Goal: Check status: Check status

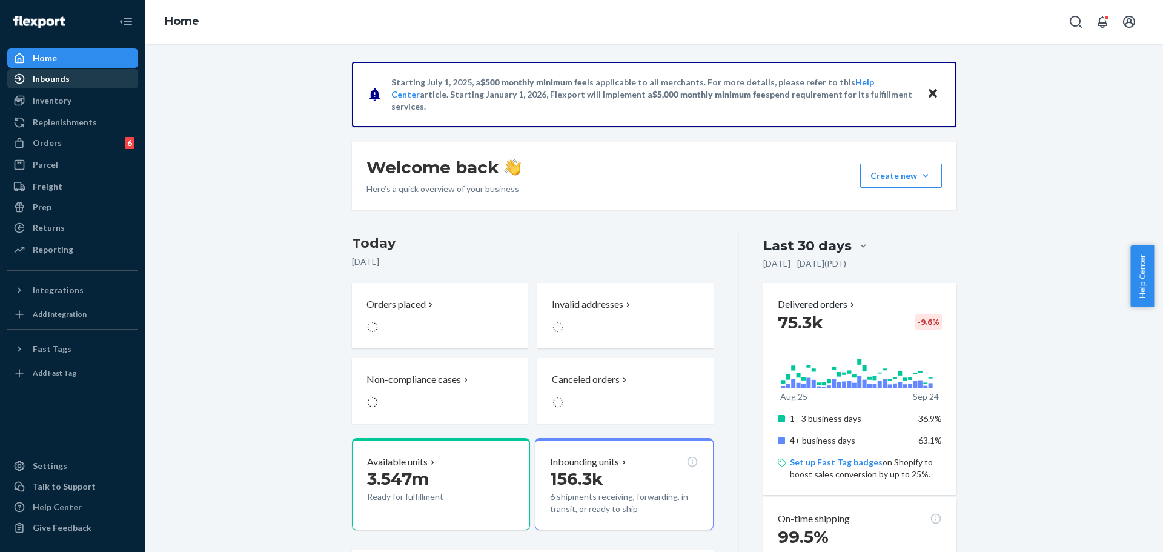
click at [59, 83] on div "Inbounds" at bounding box center [51, 79] width 37 height 12
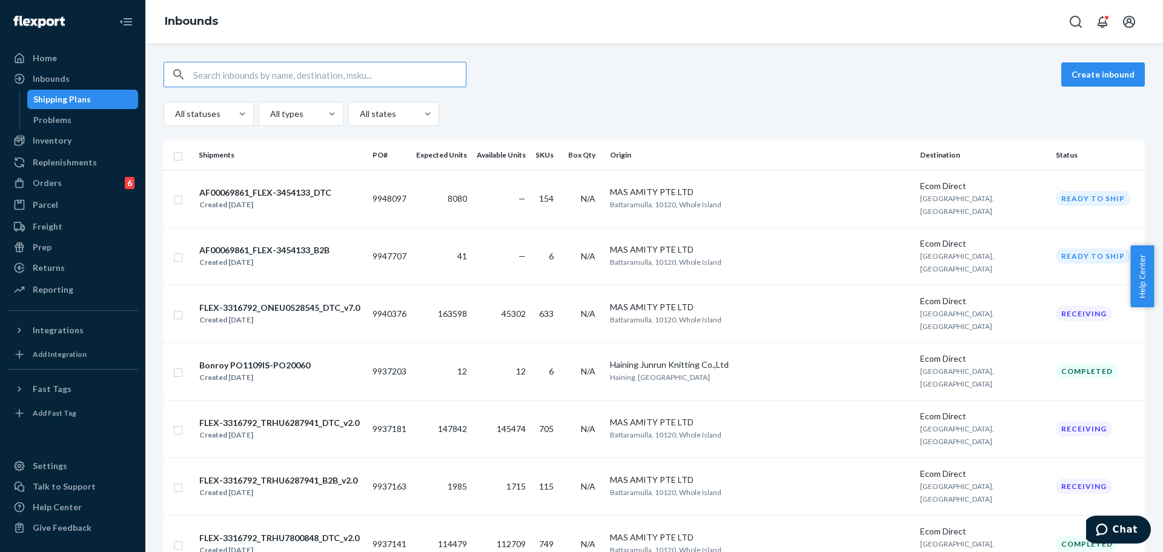
click at [562, 110] on div "All statuses All types All states" at bounding box center [655, 114] width 982 height 24
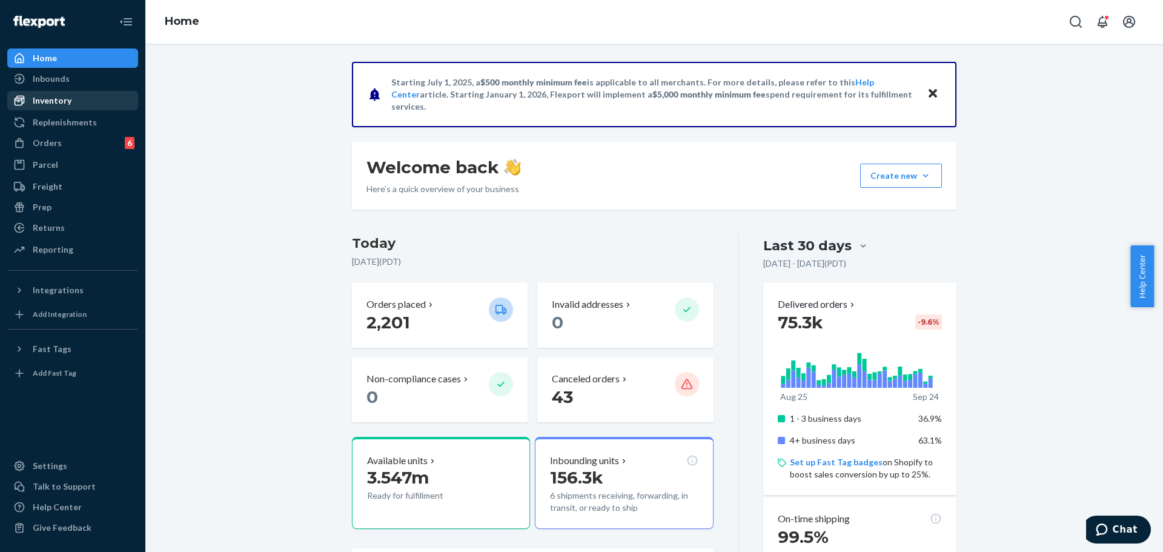
click at [67, 96] on div "Inventory" at bounding box center [52, 101] width 39 height 12
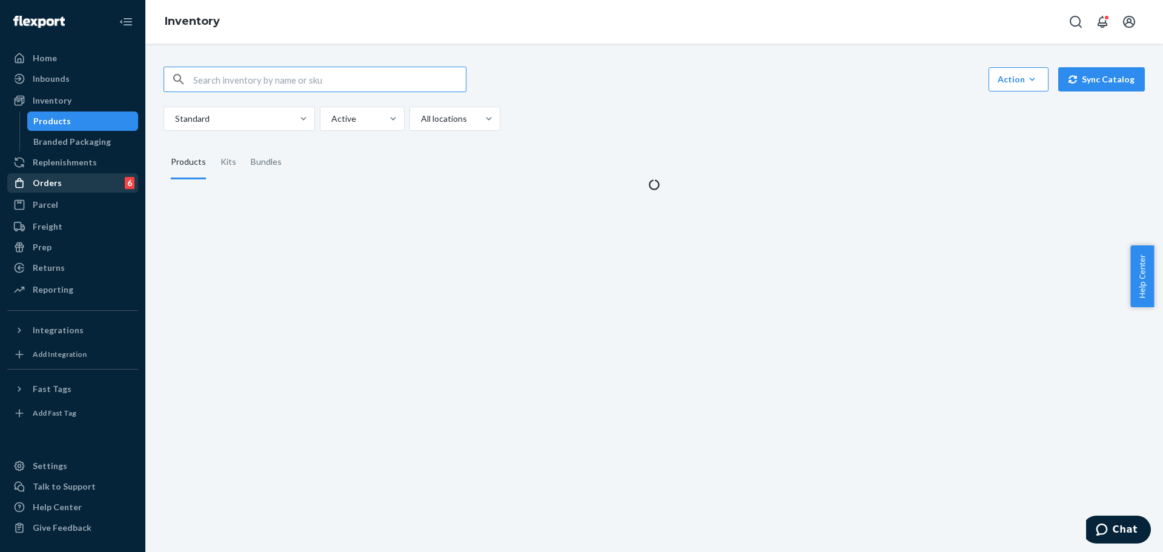
click at [73, 184] on div "Orders 6" at bounding box center [72, 182] width 128 height 17
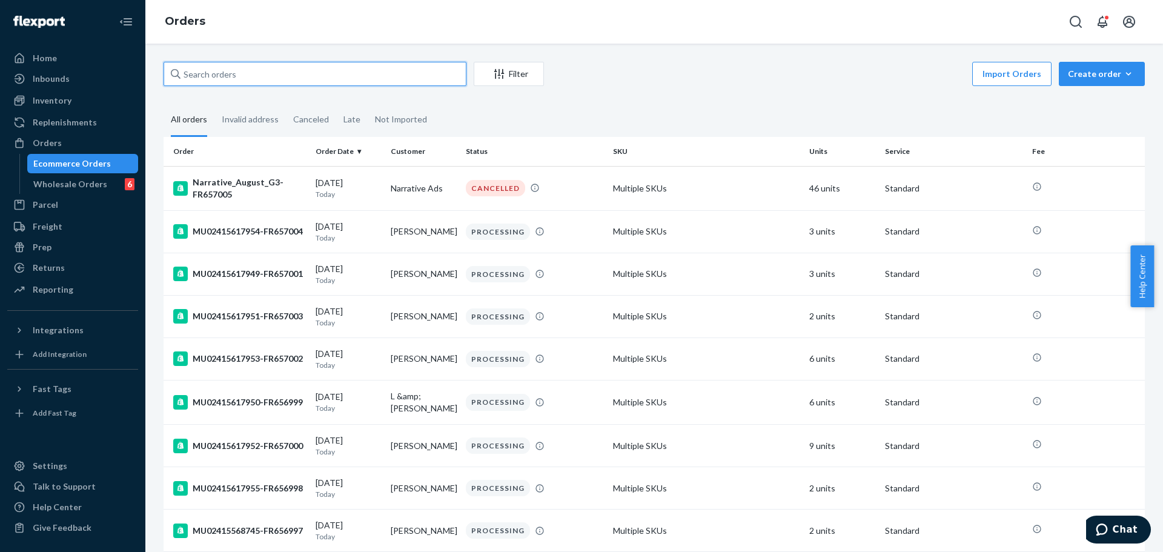
click at [231, 76] on input "text" at bounding box center [315, 74] width 303 height 24
paste input "FR657005"
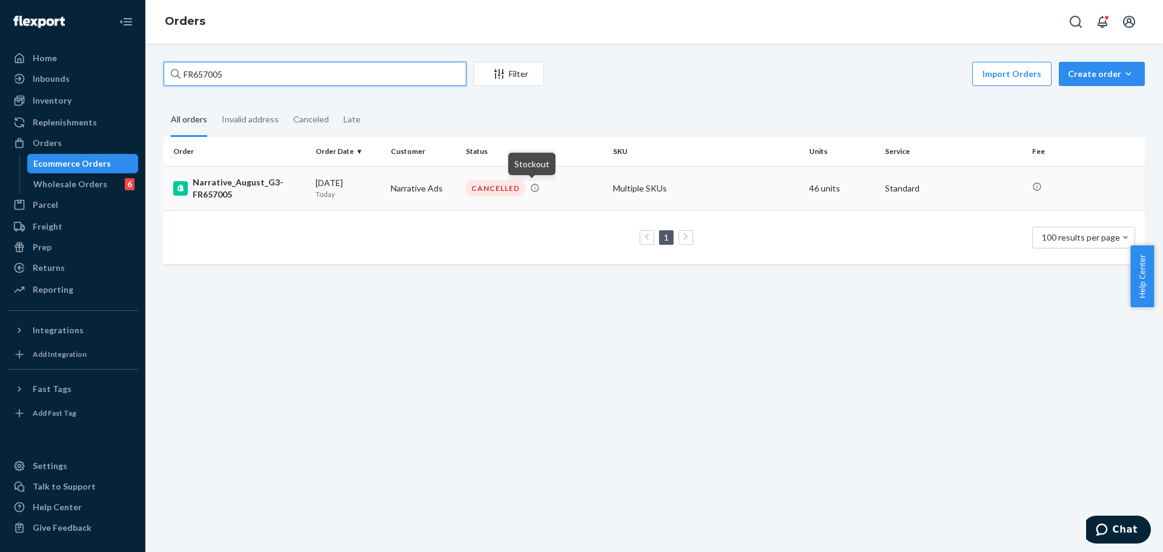
type input "FR657005"
click at [537, 191] on div "CANCELLED" at bounding box center [535, 188] width 142 height 16
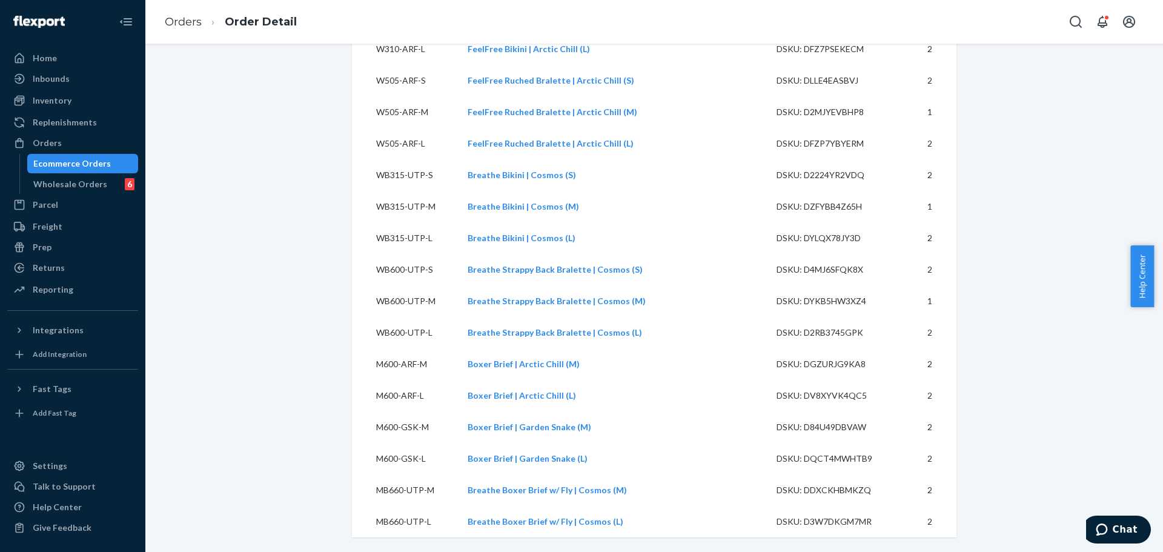
scroll to position [817, 0]
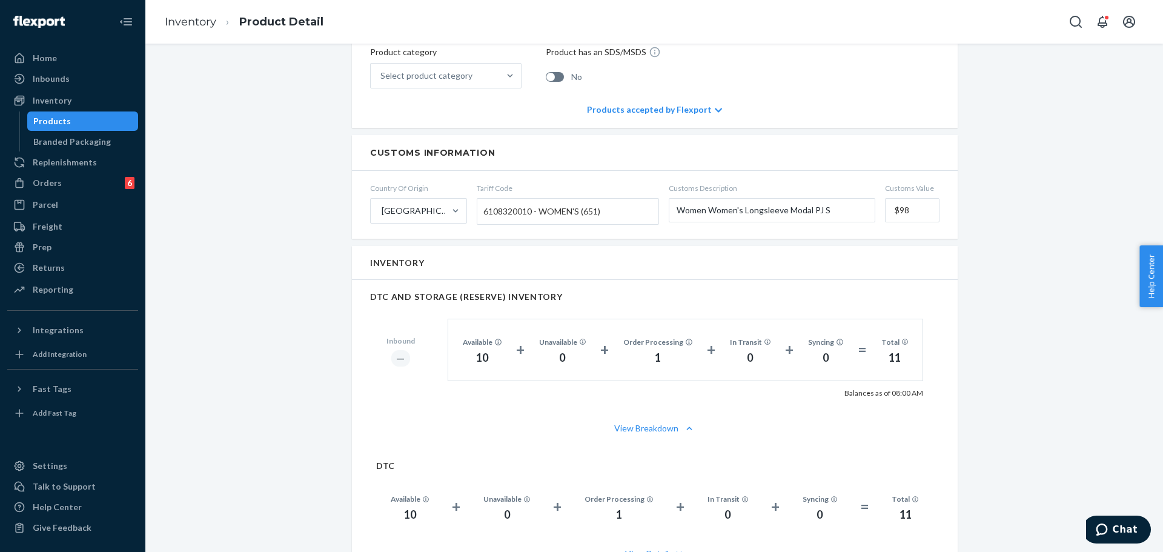
scroll to position [666, 0]
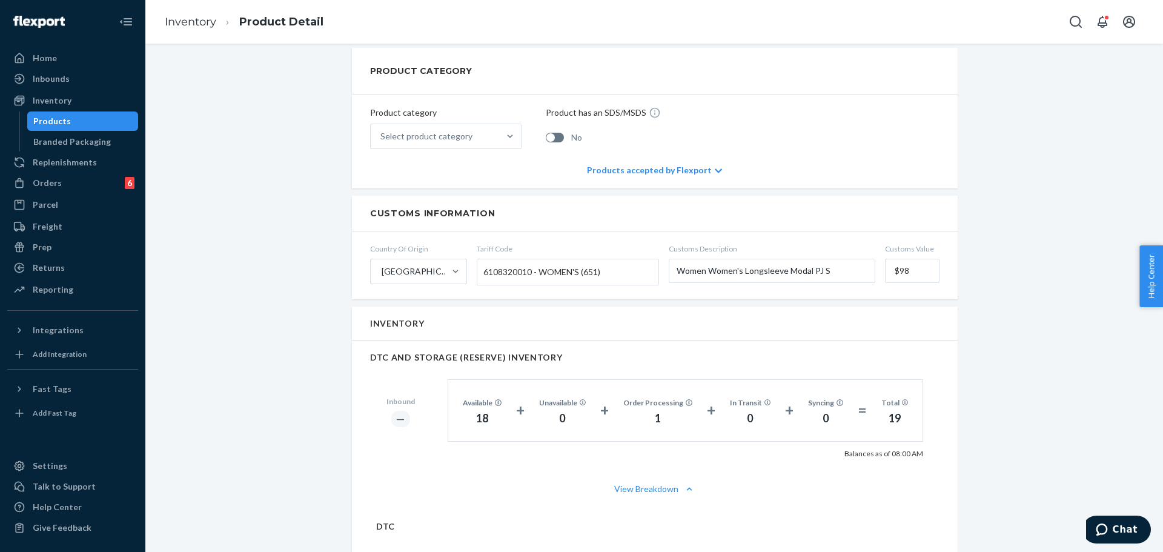
scroll to position [545, 0]
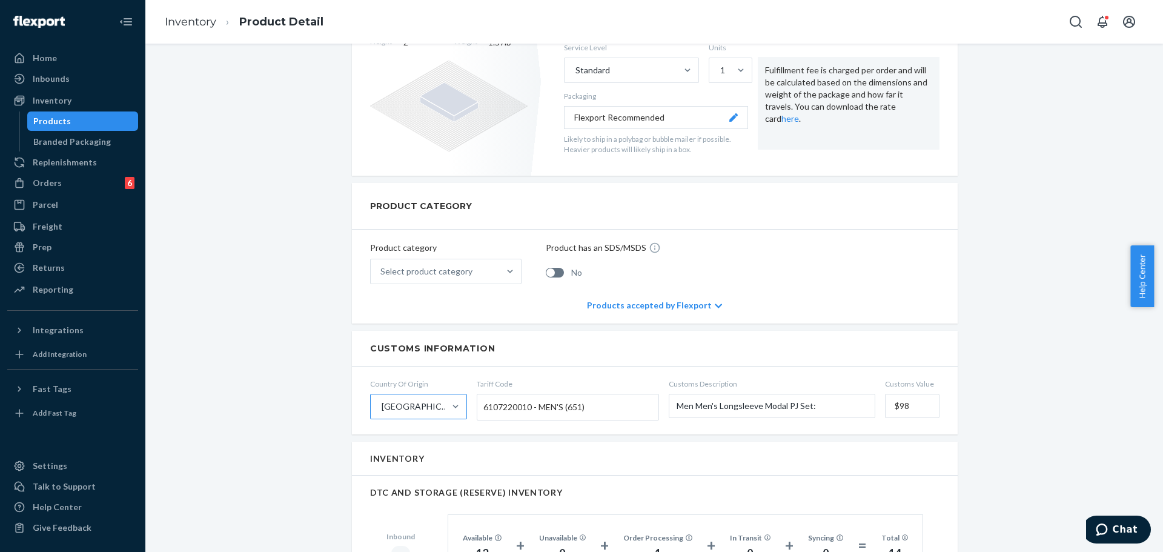
scroll to position [545, 0]
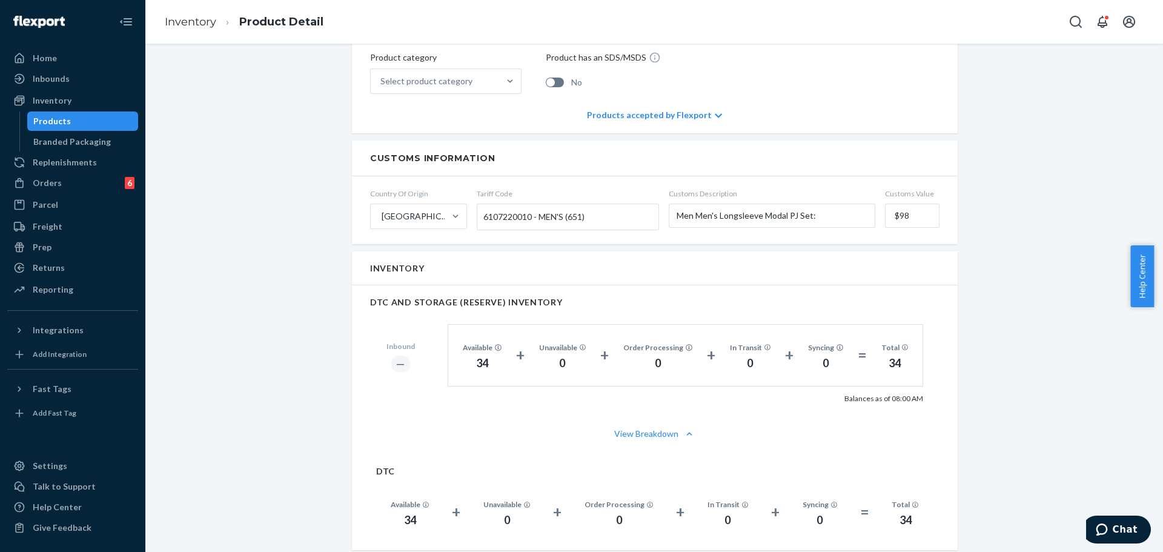
scroll to position [485, 0]
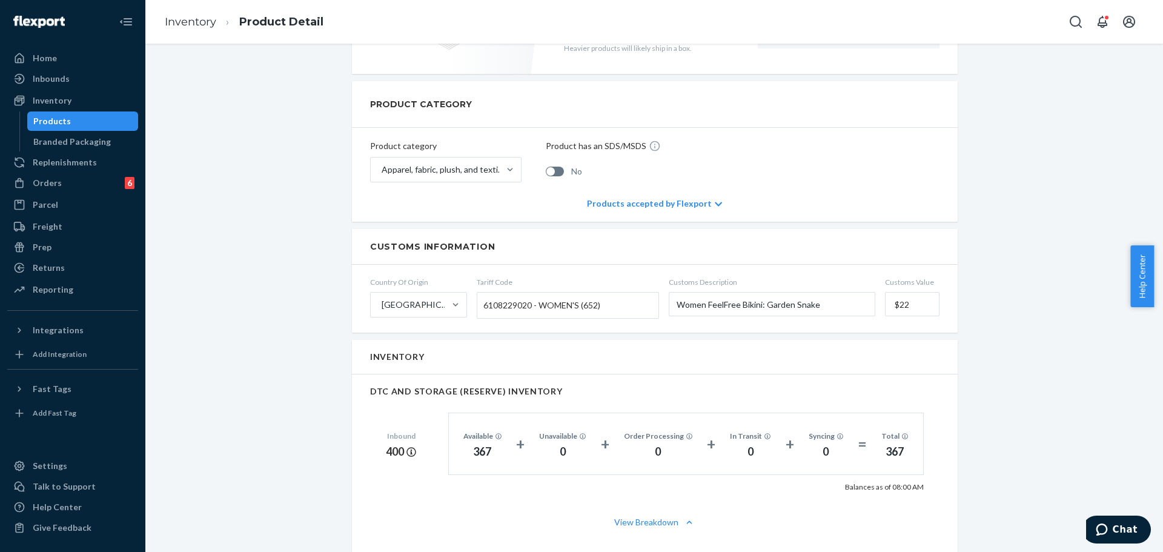
scroll to position [424, 0]
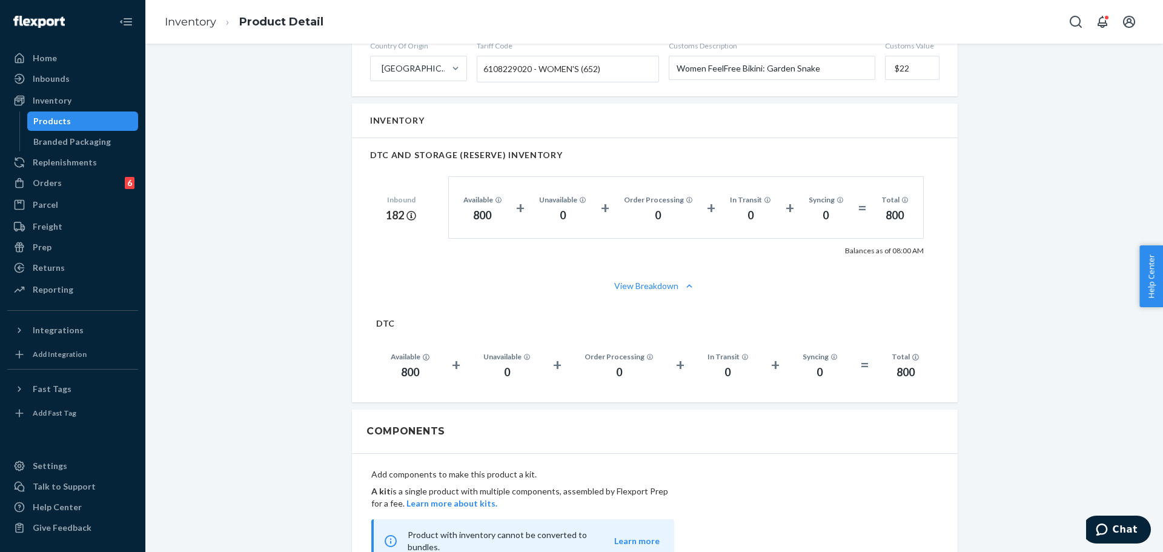
scroll to position [666, 0]
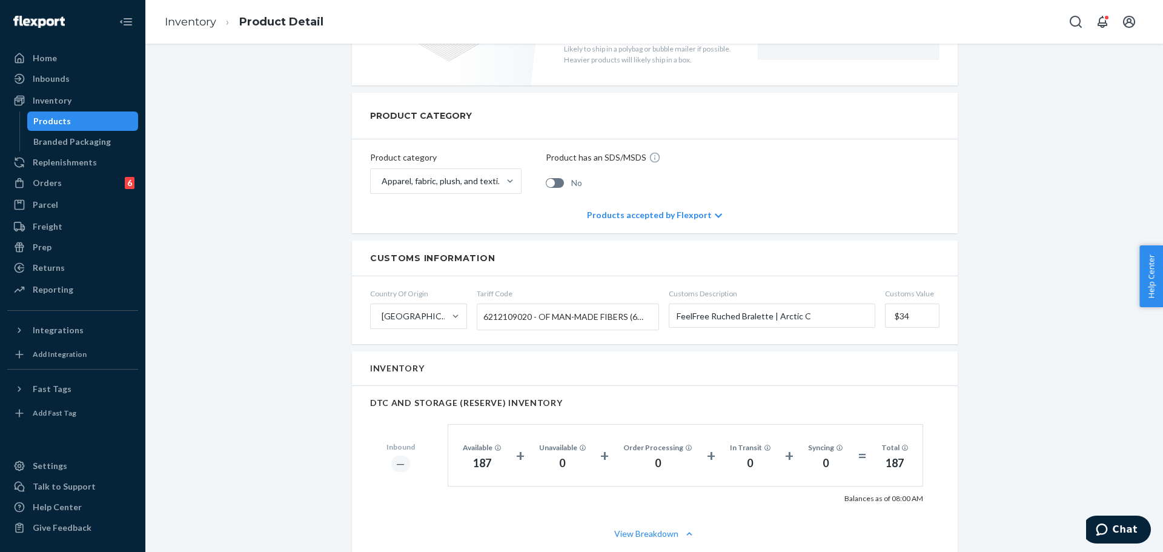
scroll to position [545, 0]
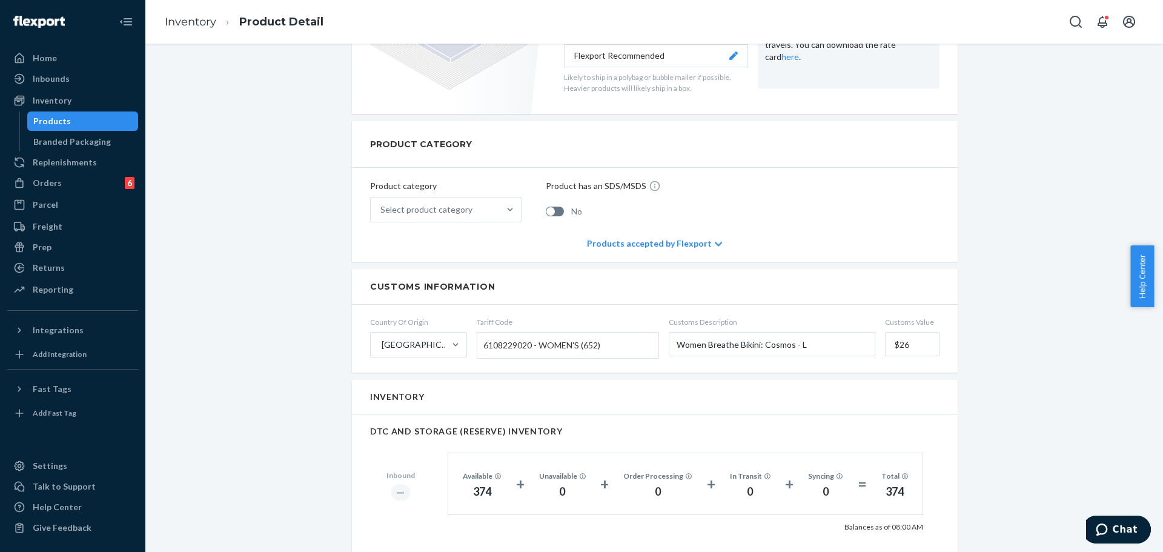
scroll to position [485, 0]
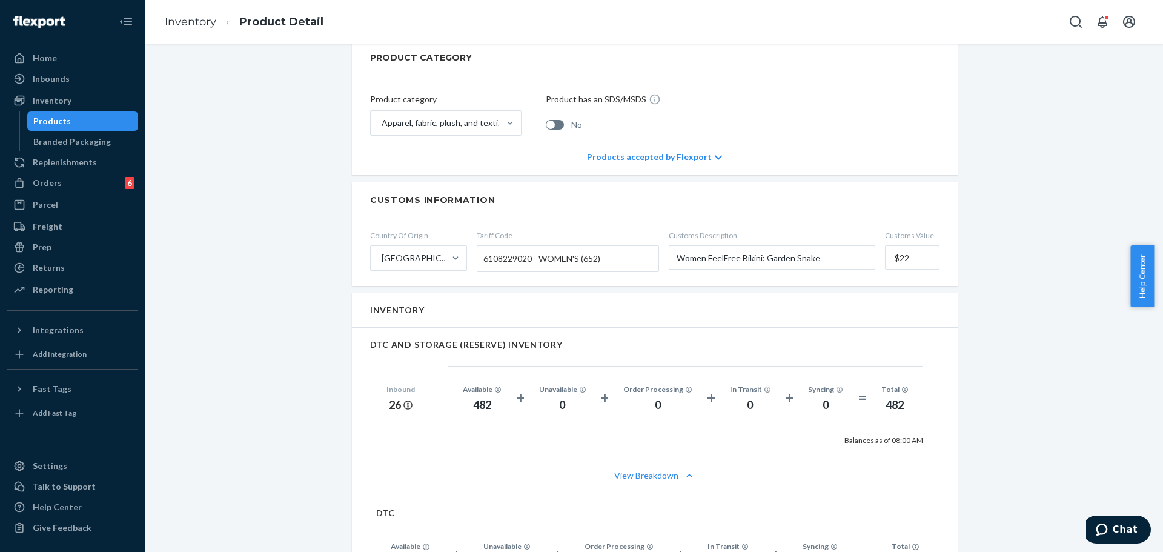
scroll to position [545, 0]
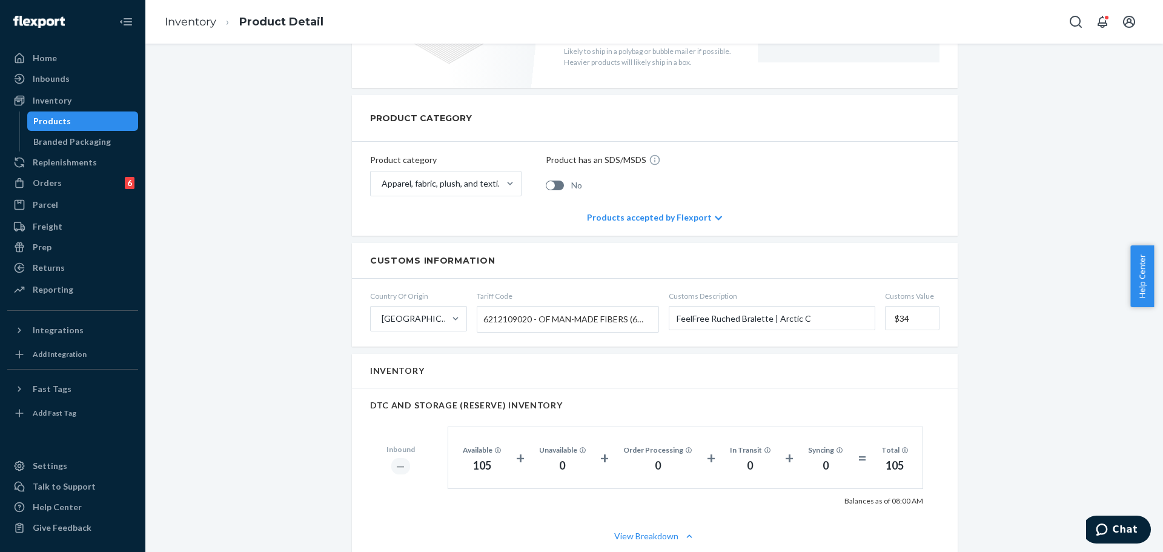
scroll to position [424, 0]
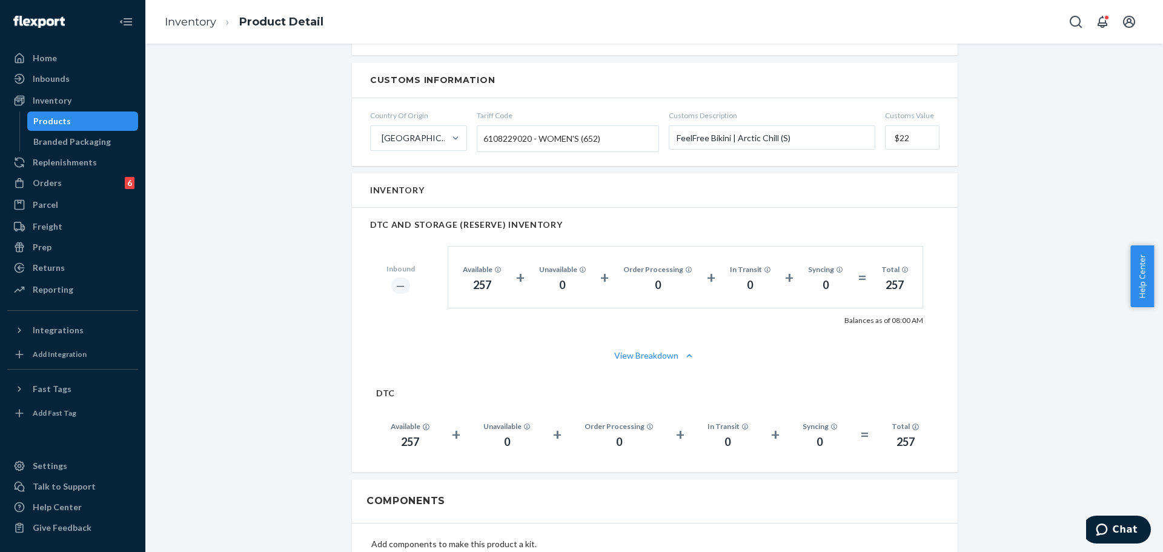
scroll to position [545, 0]
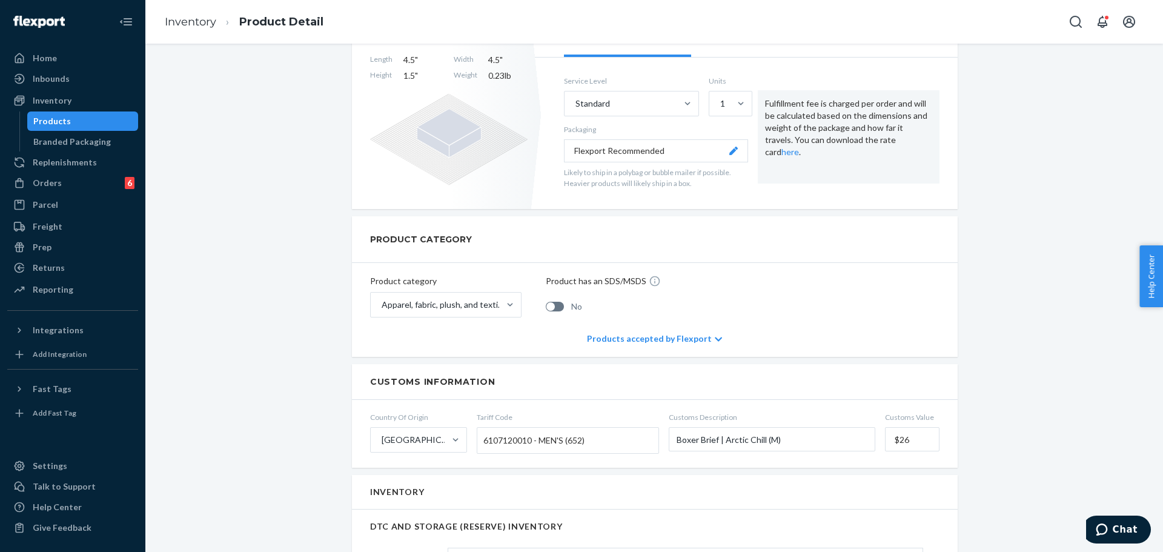
scroll to position [485, 0]
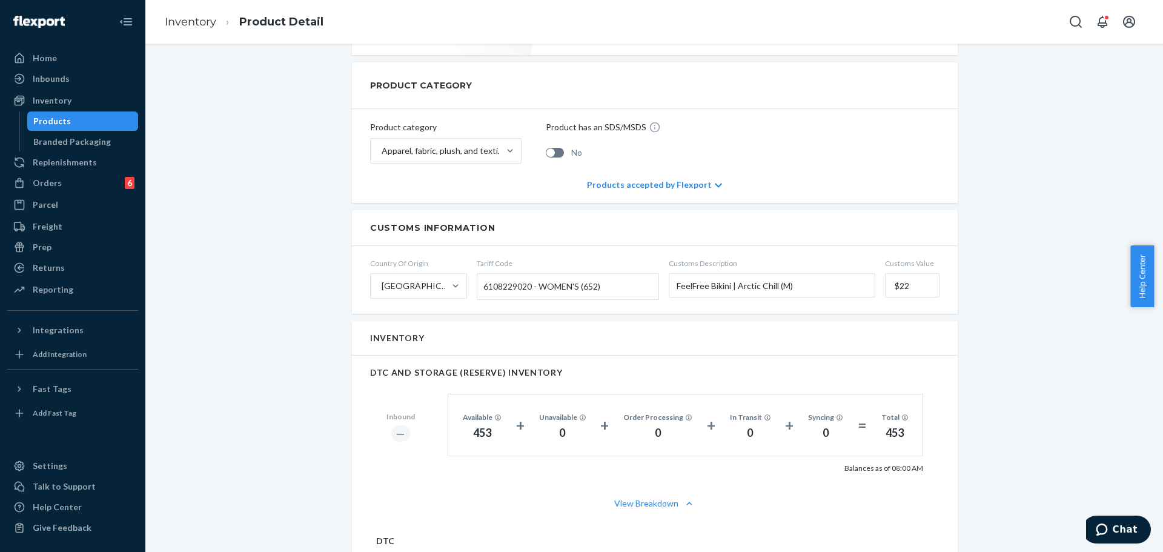
scroll to position [485, 0]
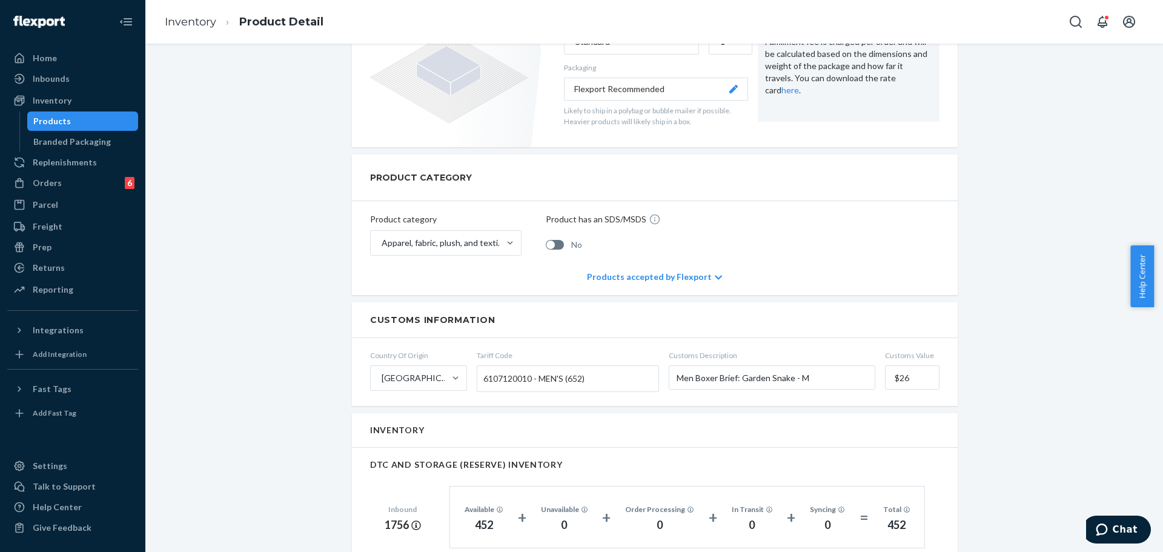
scroll to position [424, 0]
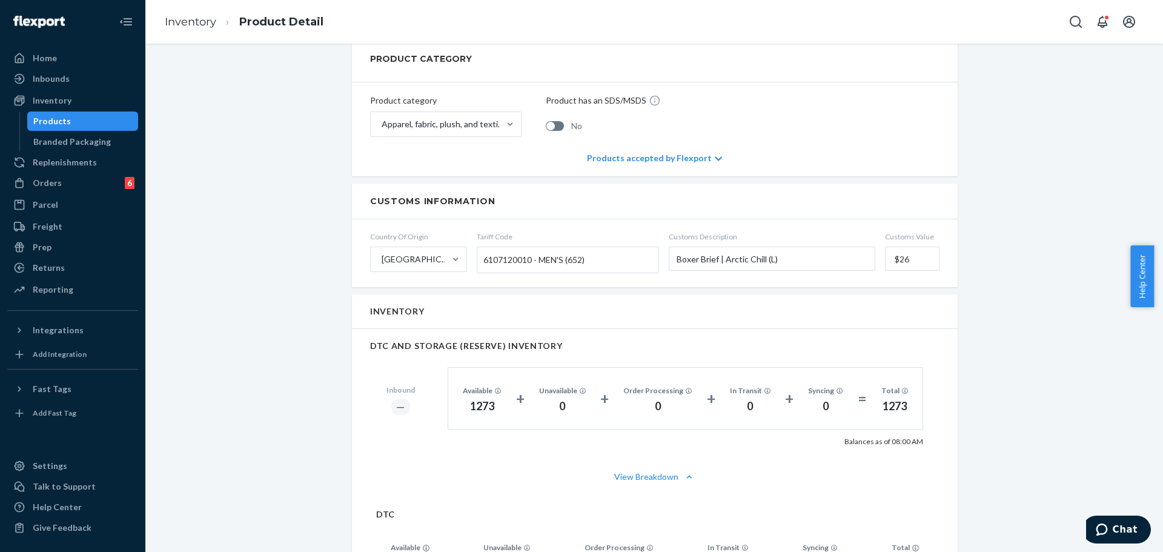
scroll to position [545, 0]
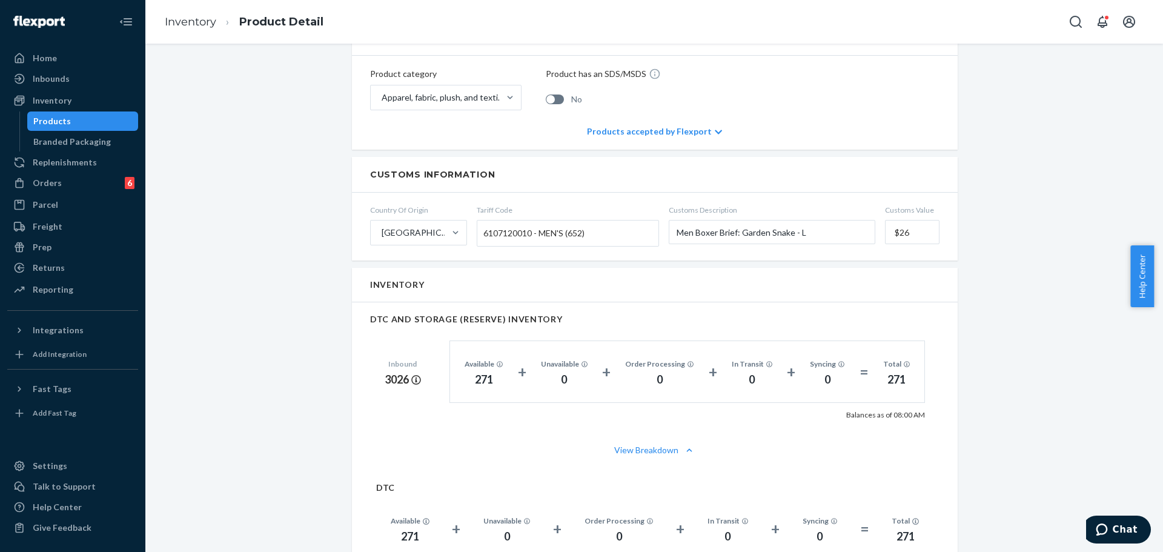
scroll to position [485, 0]
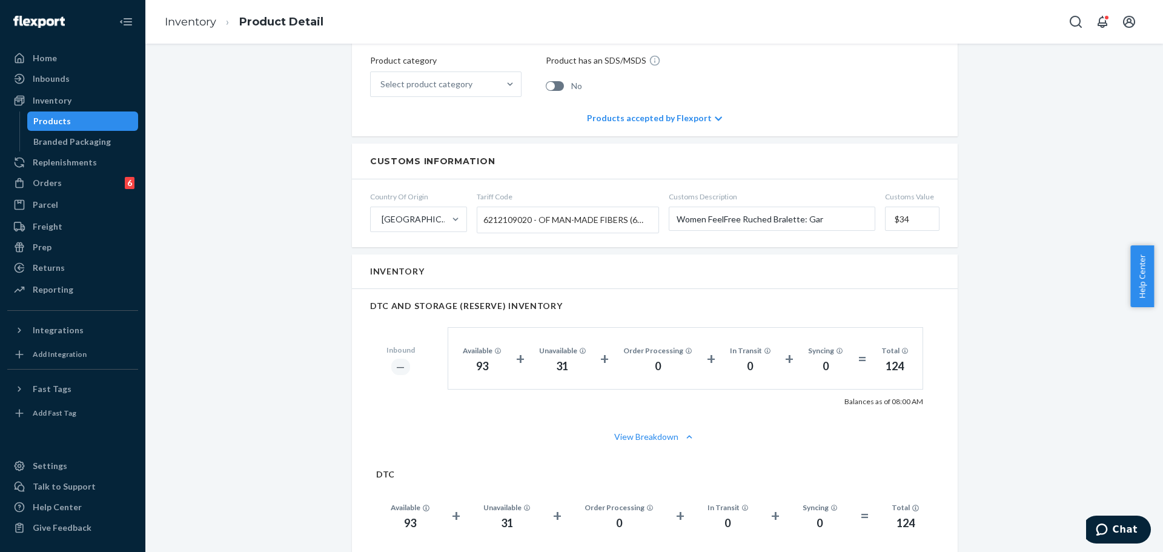
scroll to position [485, 0]
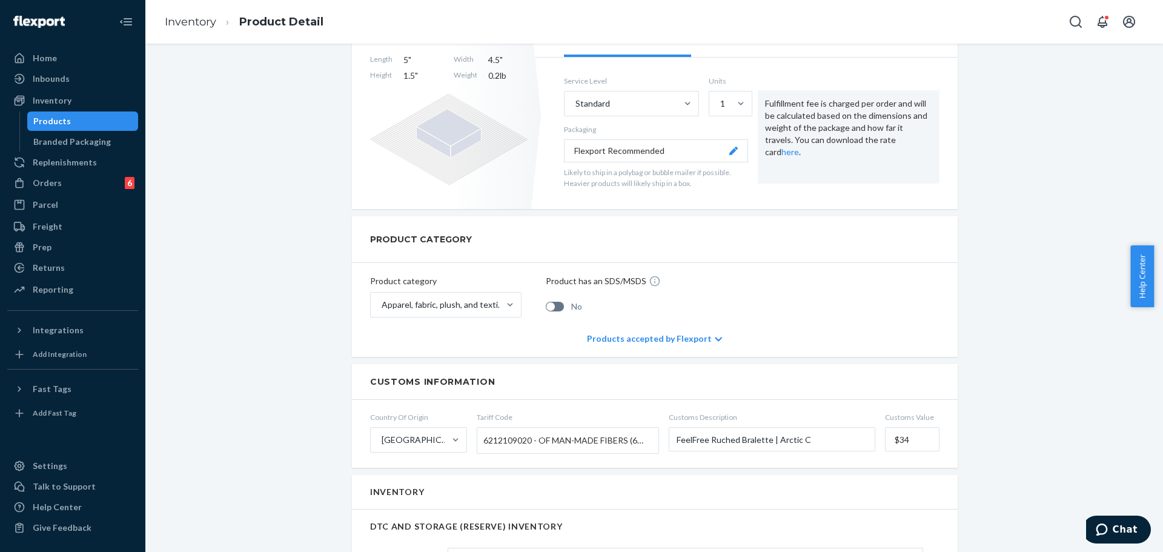
scroll to position [424, 0]
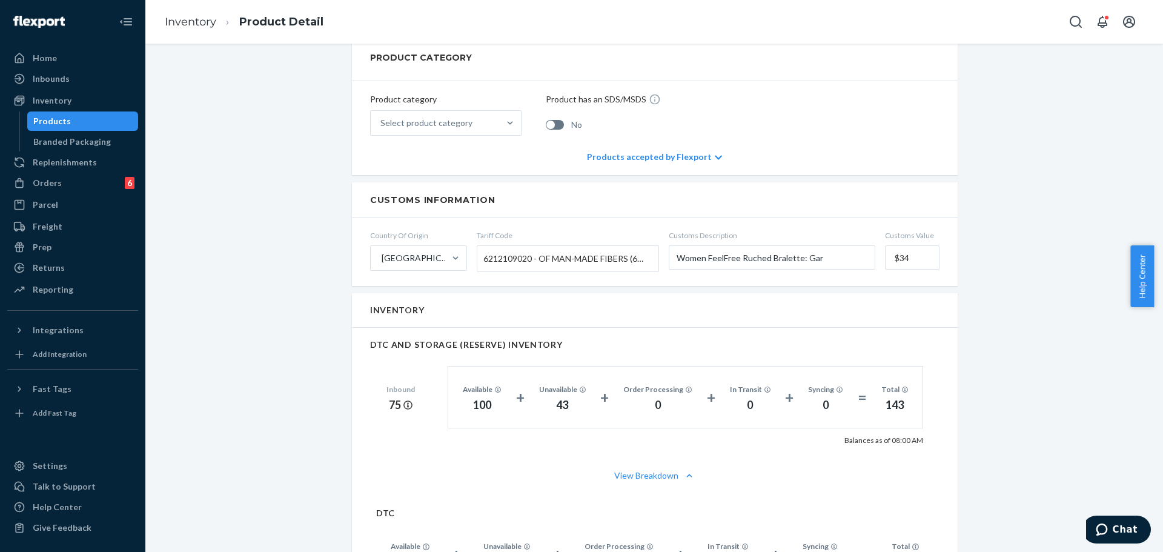
scroll to position [545, 0]
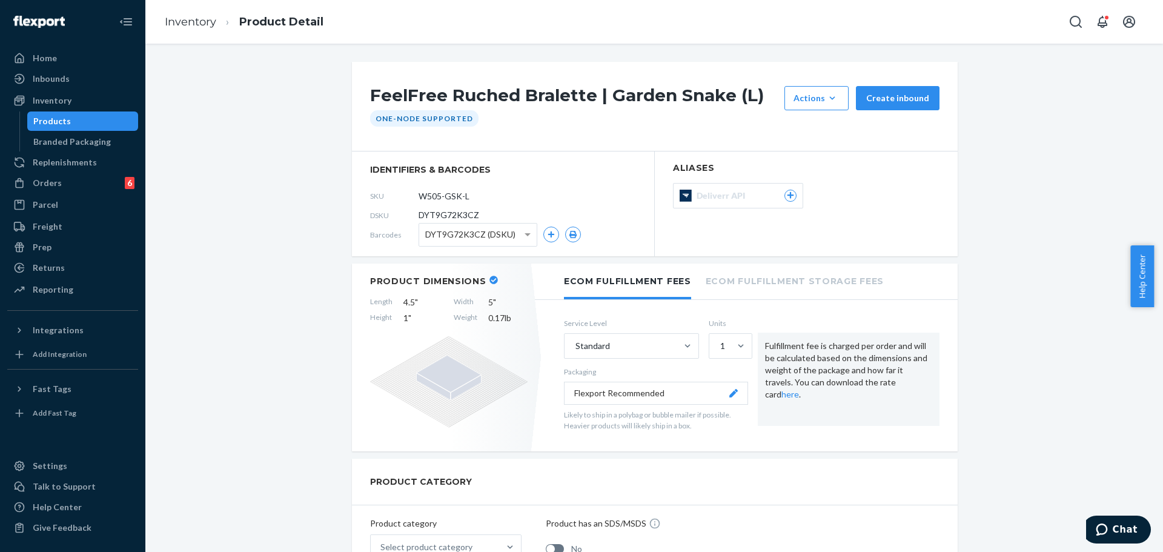
click at [443, 216] on span "DYT9G72K3CZ" at bounding box center [449, 215] width 61 height 12
click at [443, 196] on input "W505-GSK-L" at bounding box center [472, 195] width 95 height 23
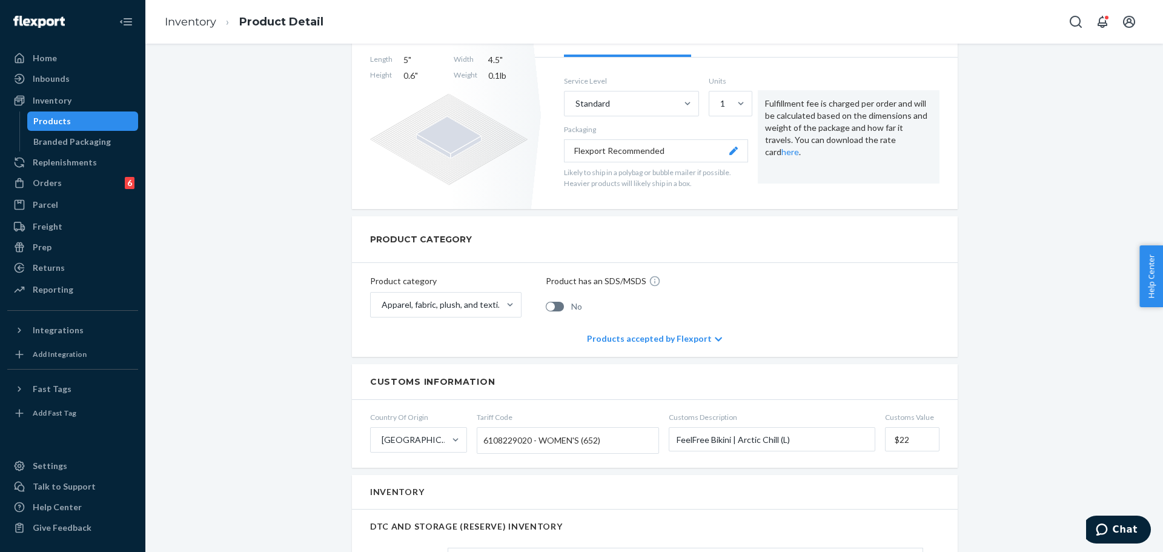
scroll to position [485, 0]
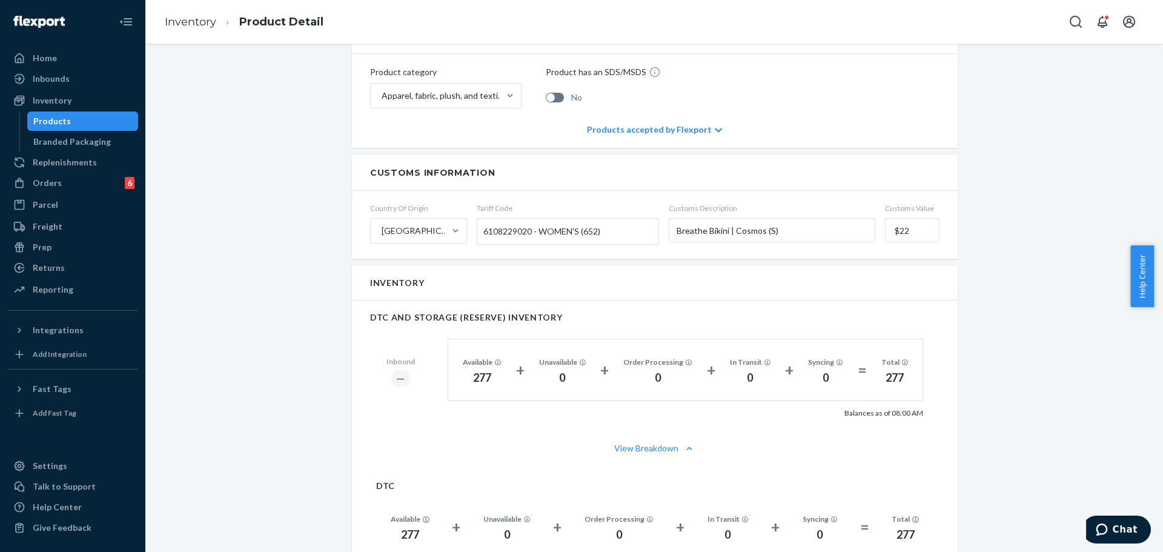
scroll to position [545, 0]
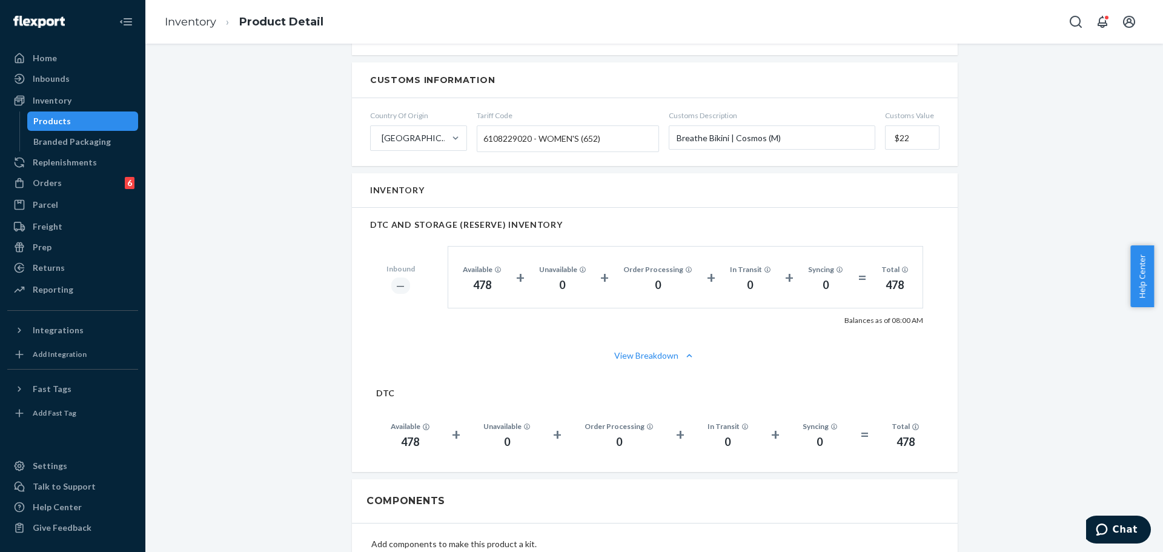
scroll to position [545, 0]
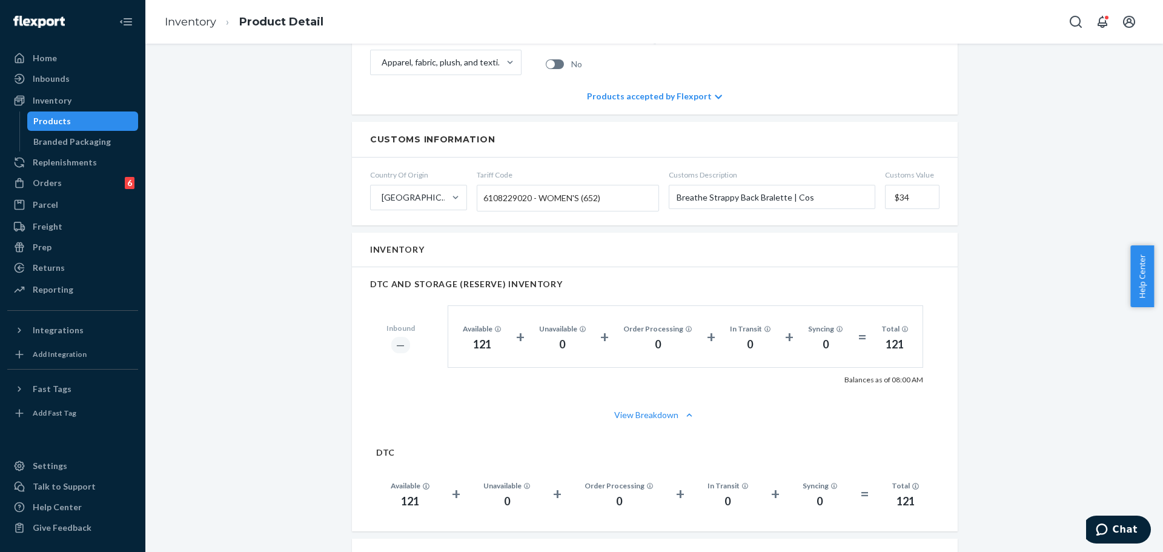
scroll to position [545, 0]
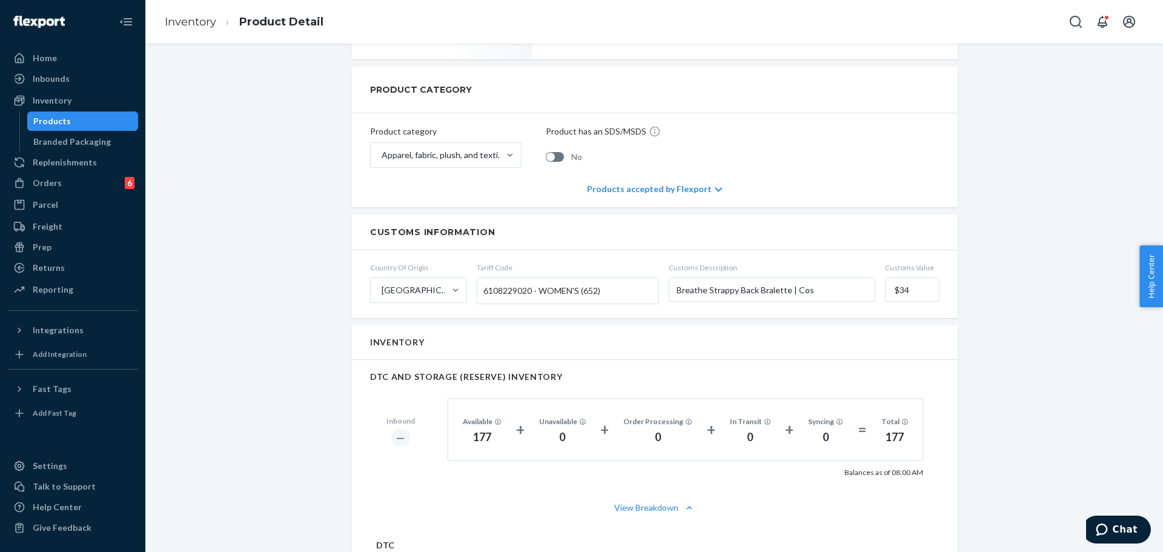
scroll to position [545, 0]
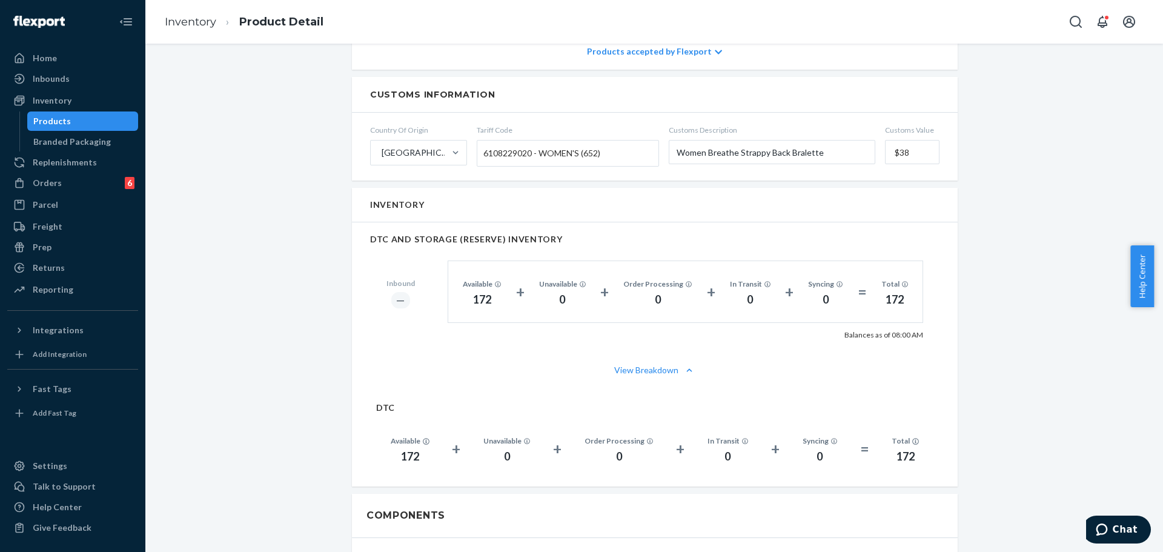
scroll to position [545, 0]
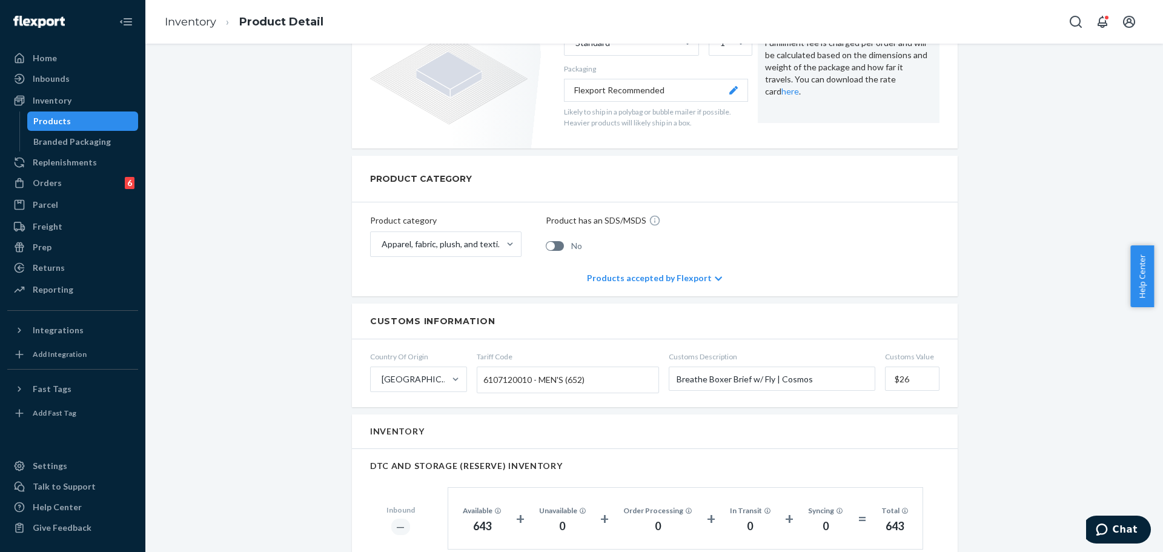
scroll to position [545, 0]
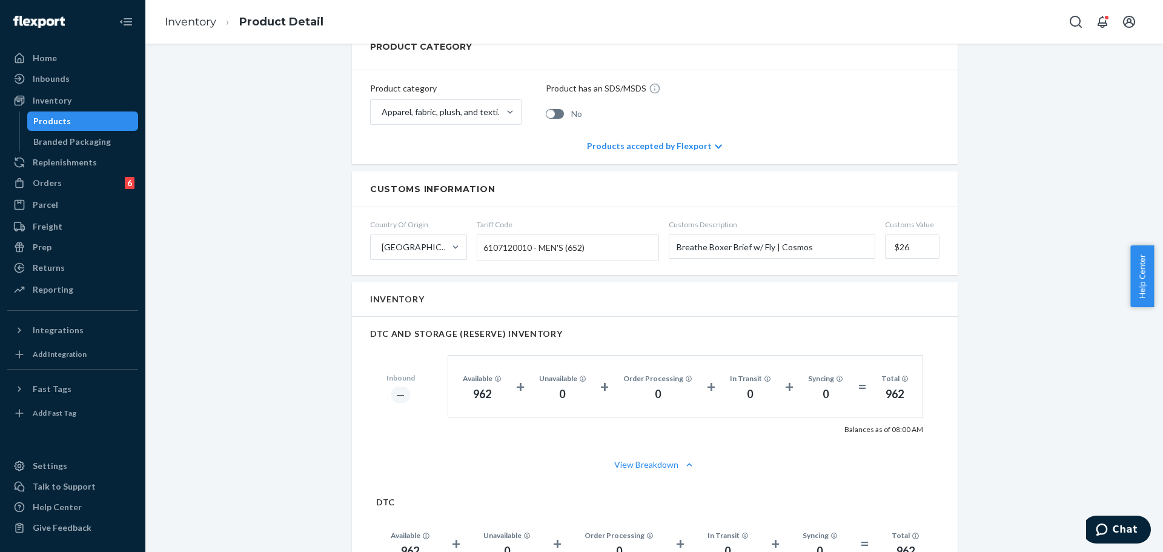
scroll to position [606, 0]
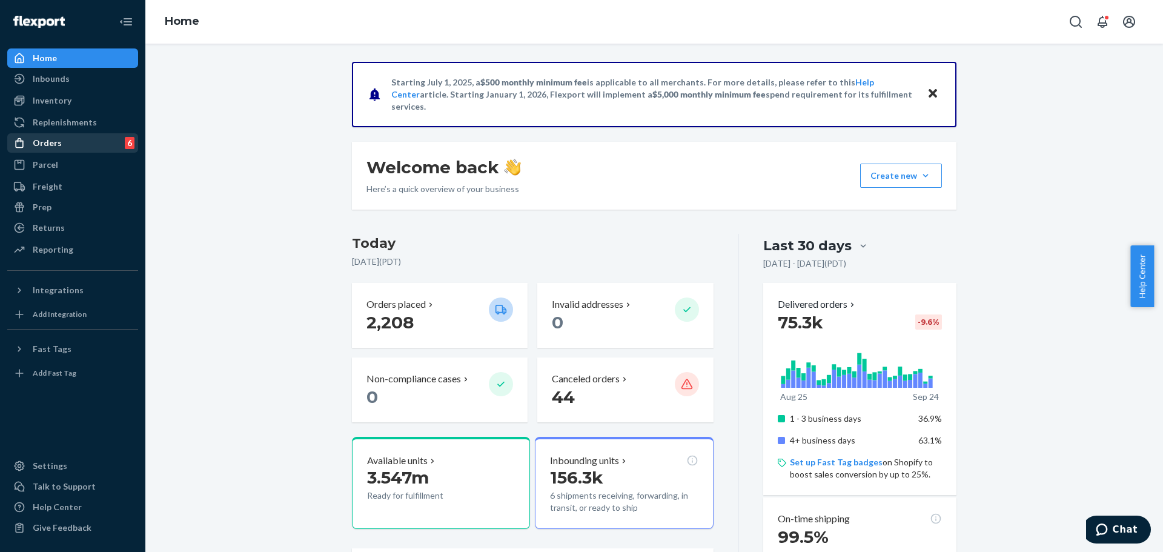
click at [63, 147] on div "Orders 6" at bounding box center [72, 143] width 128 height 17
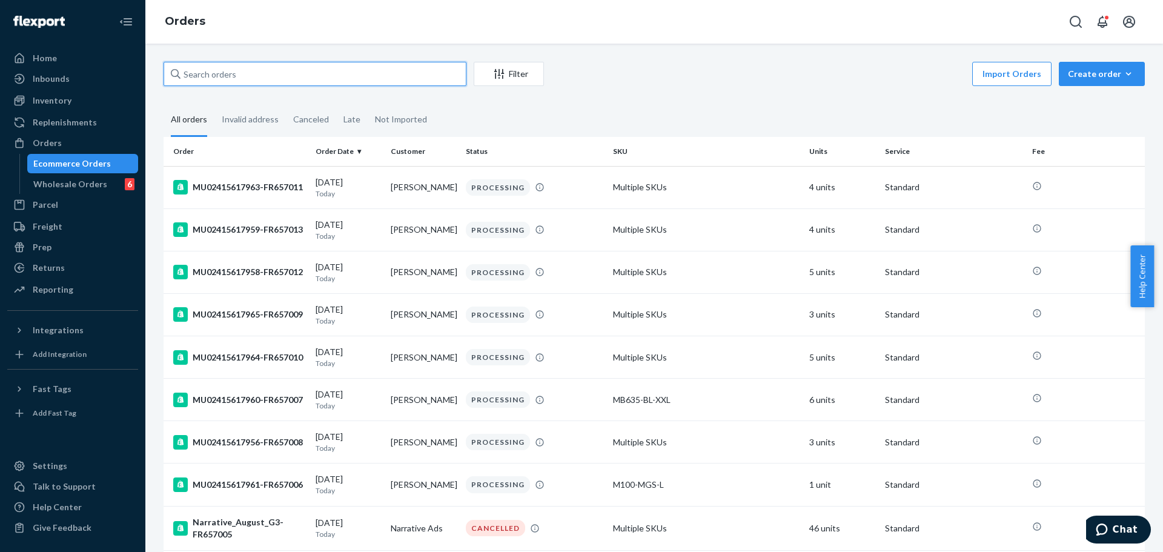
click at [427, 79] on input "text" at bounding box center [315, 74] width 303 height 24
paste input "MU02415615996"
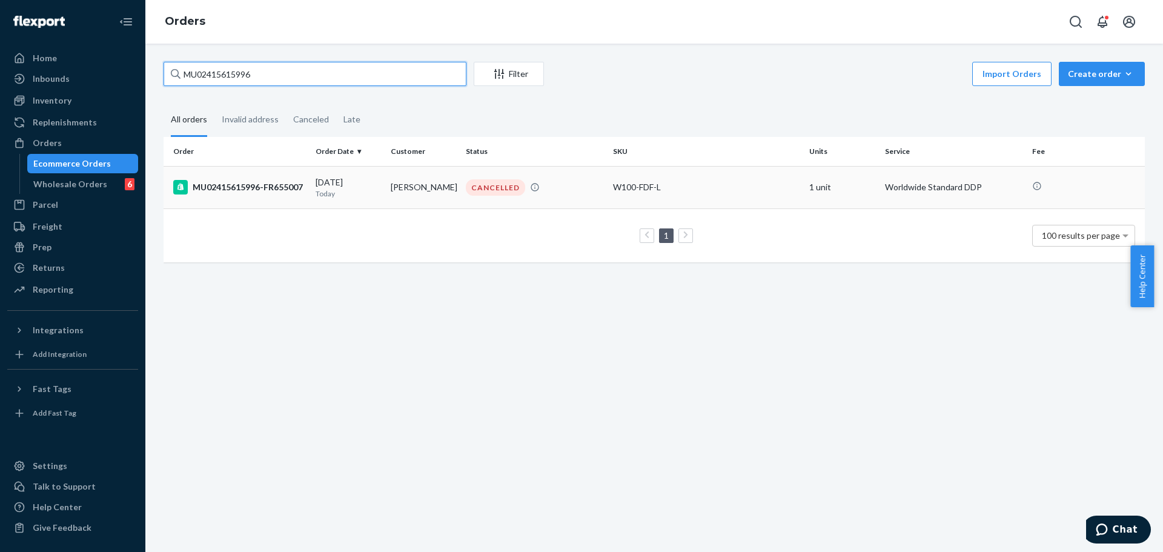
type input "MU02415615996"
click at [548, 193] on div "CANCELLED" at bounding box center [535, 187] width 142 height 16
